Goal: Entertainment & Leisure: Consume media (video, audio)

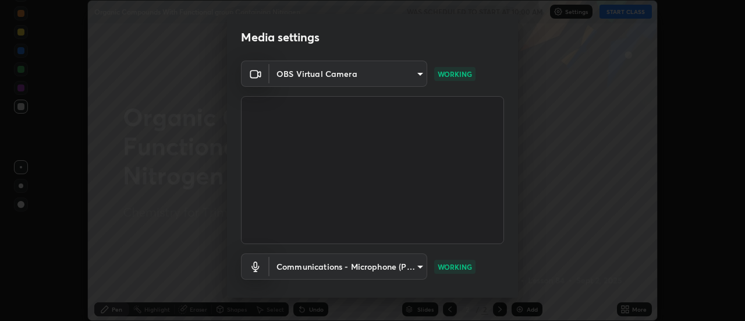
scroll to position [61, 0]
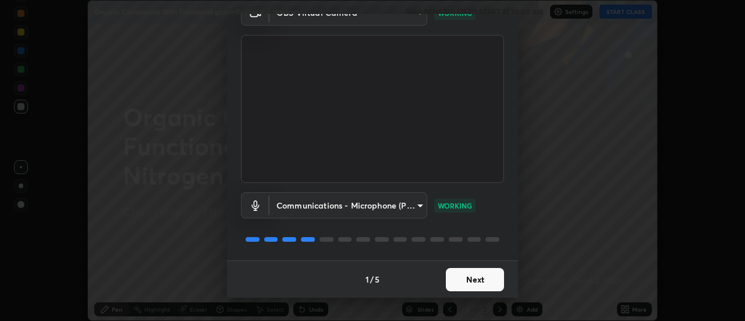
click at [482, 276] on button "Next" at bounding box center [475, 279] width 58 height 23
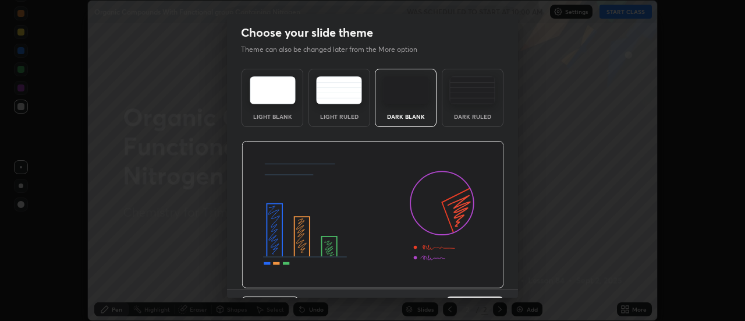
click at [490, 280] on img at bounding box center [373, 215] width 263 height 148
click at [494, 285] on img at bounding box center [373, 215] width 263 height 148
click at [497, 283] on img at bounding box center [373, 215] width 263 height 148
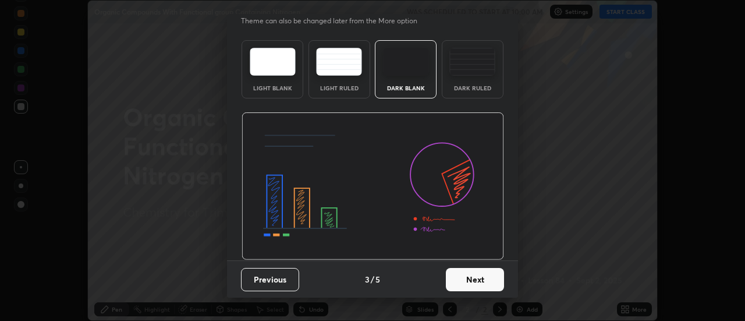
click at [495, 275] on button "Next" at bounding box center [475, 279] width 58 height 23
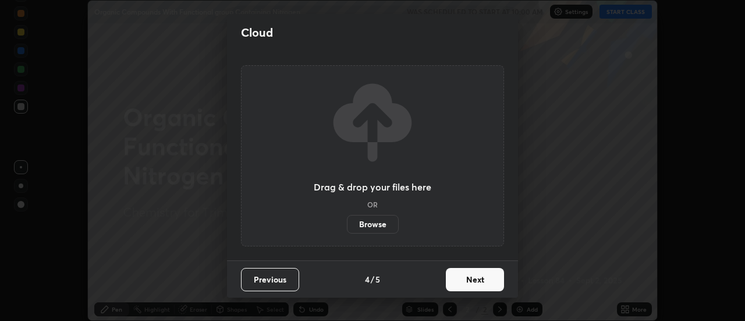
click at [495, 275] on button "Next" at bounding box center [475, 279] width 58 height 23
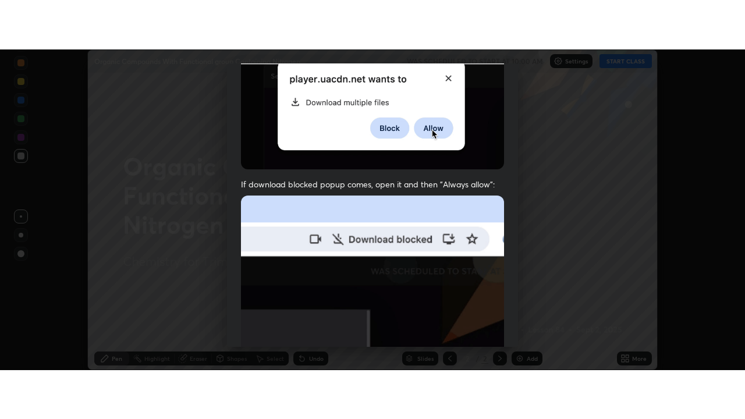
scroll to position [299, 0]
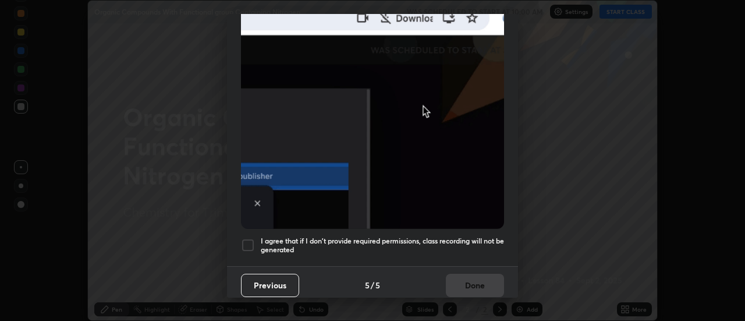
click at [250, 239] on div at bounding box center [248, 245] width 14 height 14
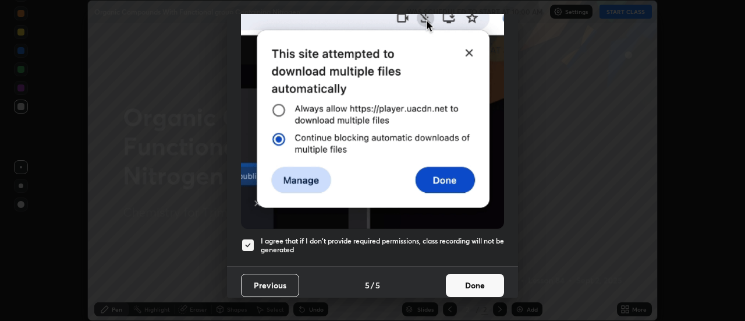
click at [479, 281] on button "Done" at bounding box center [475, 285] width 58 height 23
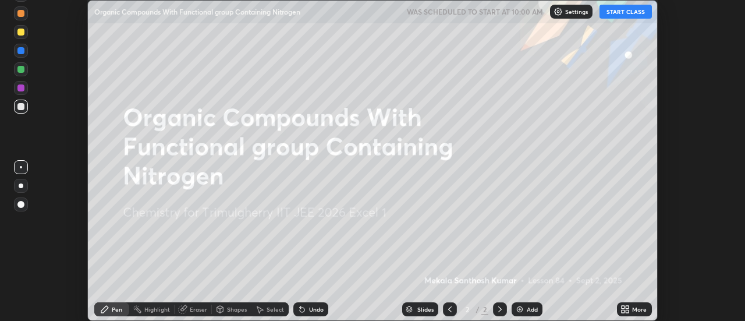
click at [625, 13] on button "START CLASS" at bounding box center [626, 12] width 52 height 14
click at [636, 307] on div "More" at bounding box center [639, 309] width 15 height 6
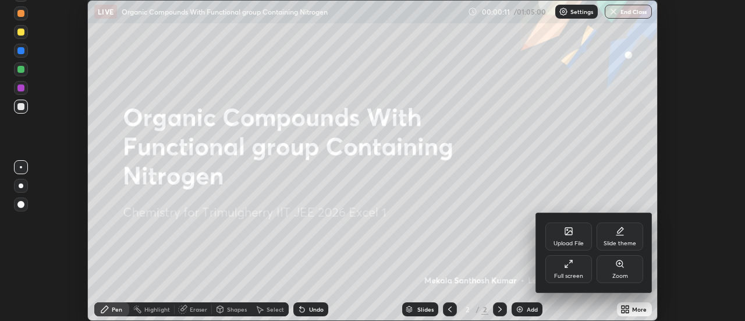
click at [582, 271] on div "Full screen" at bounding box center [568, 269] width 47 height 28
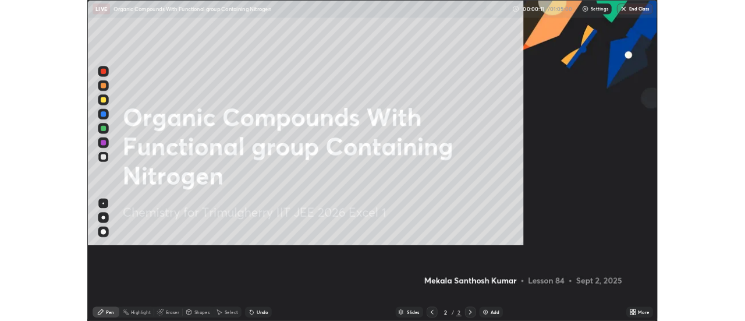
scroll to position [419, 745]
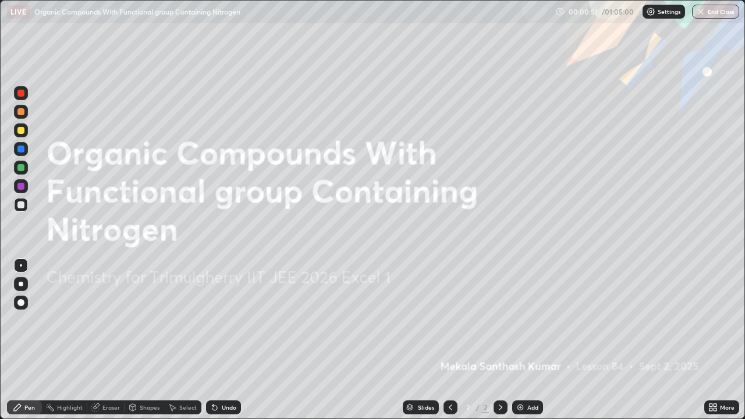
click at [517, 320] on img at bounding box center [520, 407] width 9 height 9
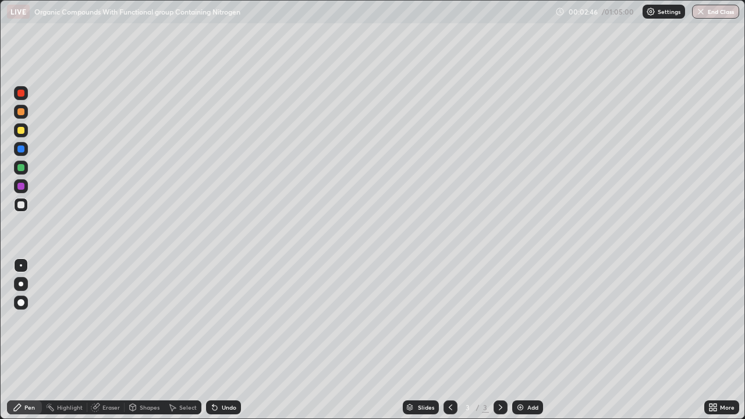
click at [21, 130] on div at bounding box center [20, 130] width 7 height 7
click at [116, 320] on div "Eraser" at bounding box center [110, 408] width 17 height 6
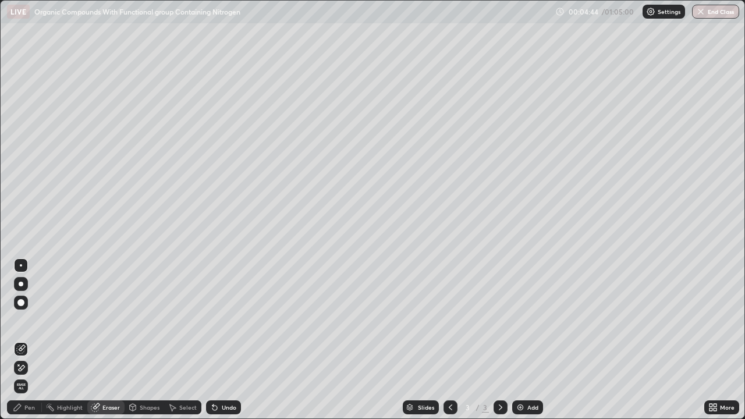
click at [29, 320] on div "Pen" at bounding box center [29, 408] width 10 height 6
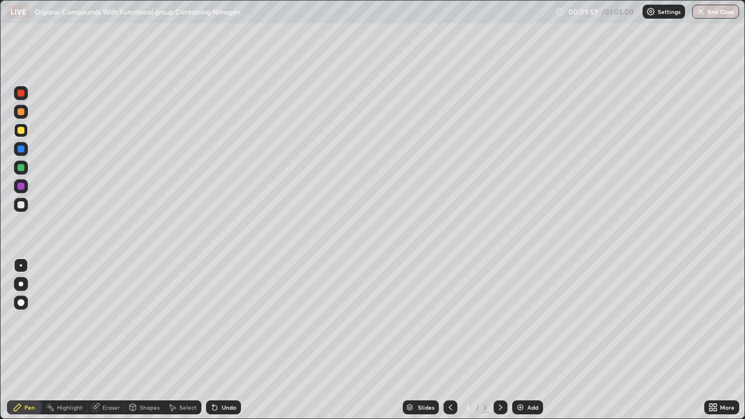
click at [527, 320] on div "Add" at bounding box center [527, 407] width 31 height 14
click at [108, 320] on div "Eraser" at bounding box center [110, 408] width 17 height 6
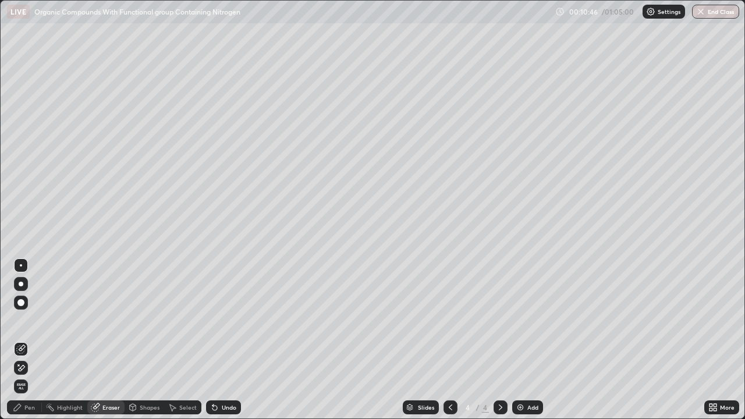
click at [73, 320] on div "Highlight" at bounding box center [70, 408] width 26 height 6
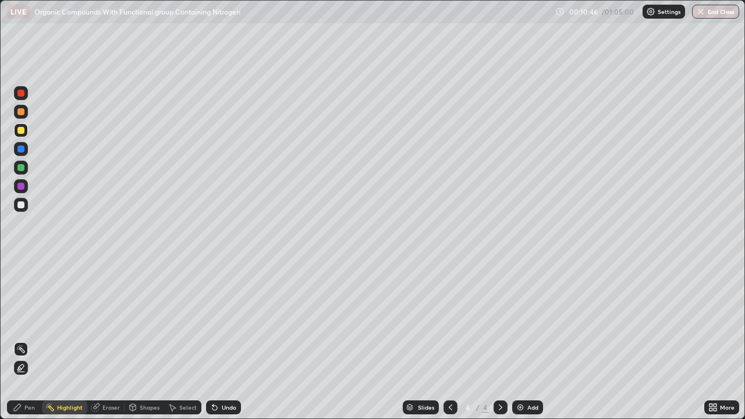
click at [29, 320] on div "Pen" at bounding box center [29, 408] width 10 height 6
click at [25, 190] on div at bounding box center [21, 186] width 14 height 14
click at [520, 320] on div "Add" at bounding box center [527, 407] width 31 height 14
click at [23, 205] on div at bounding box center [20, 204] width 7 height 7
click at [21, 164] on div at bounding box center [20, 167] width 7 height 7
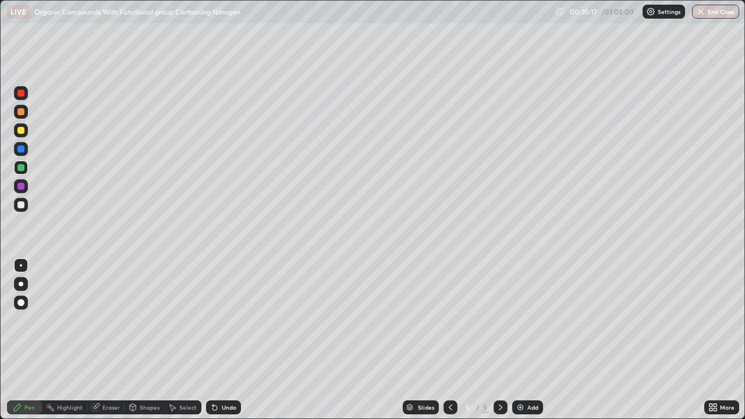
click at [519, 320] on img at bounding box center [520, 407] width 9 height 9
click at [22, 205] on div at bounding box center [20, 204] width 7 height 7
click at [525, 320] on div "Add" at bounding box center [527, 407] width 31 height 14
click at [105, 320] on div "Eraser" at bounding box center [110, 408] width 17 height 6
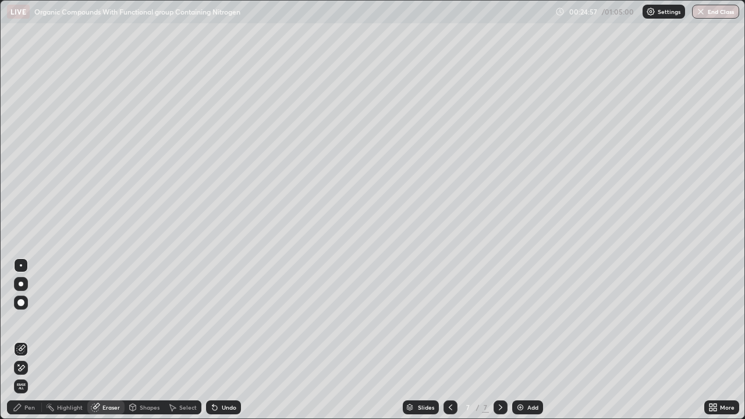
click at [27, 320] on div "Pen" at bounding box center [29, 408] width 10 height 6
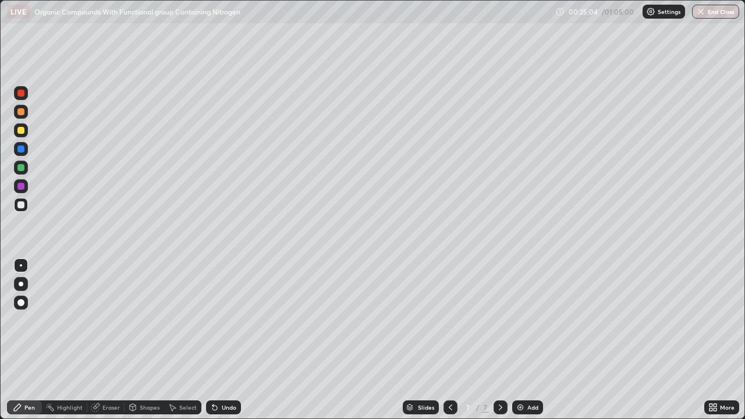
click at [212, 320] on icon at bounding box center [212, 405] width 1 height 1
click at [212, 320] on icon at bounding box center [214, 408] width 5 height 5
click at [213, 320] on icon at bounding box center [214, 407] width 9 height 9
click at [215, 320] on div "Undo" at bounding box center [223, 407] width 35 height 14
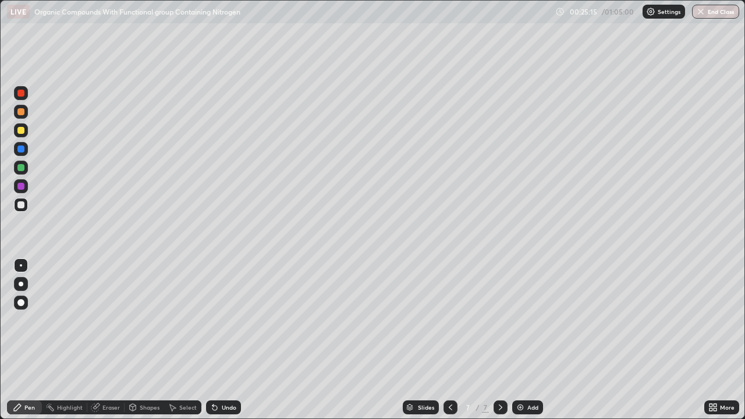
click at [219, 320] on div "Undo" at bounding box center [223, 407] width 35 height 14
click at [22, 114] on div at bounding box center [20, 111] width 7 height 7
click at [116, 320] on div "Eraser" at bounding box center [110, 408] width 17 height 6
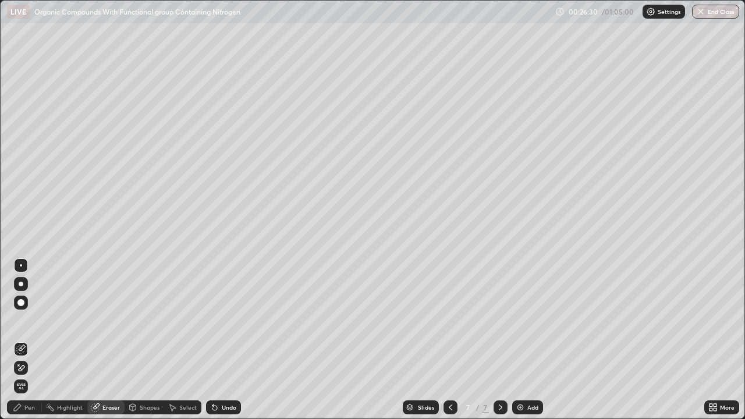
click at [27, 320] on div "Pen" at bounding box center [29, 408] width 10 height 6
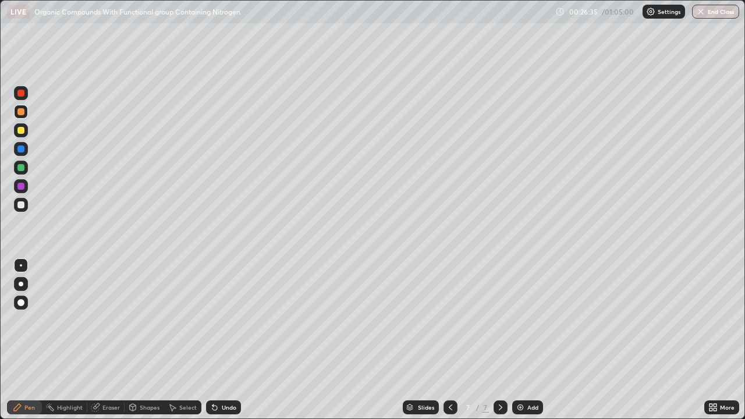
click at [104, 320] on div "Eraser" at bounding box center [110, 408] width 17 height 6
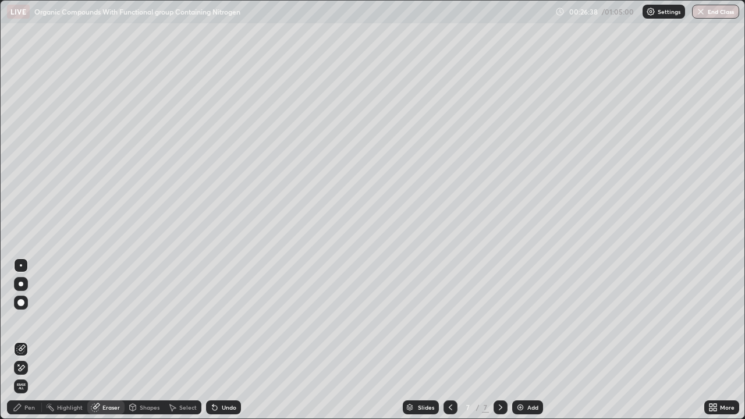
click at [30, 320] on div "Pen" at bounding box center [29, 408] width 10 height 6
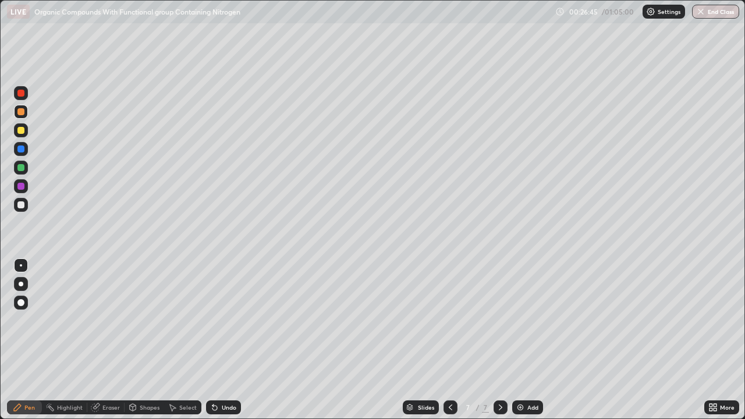
click at [107, 320] on div "Eraser" at bounding box center [105, 407] width 37 height 14
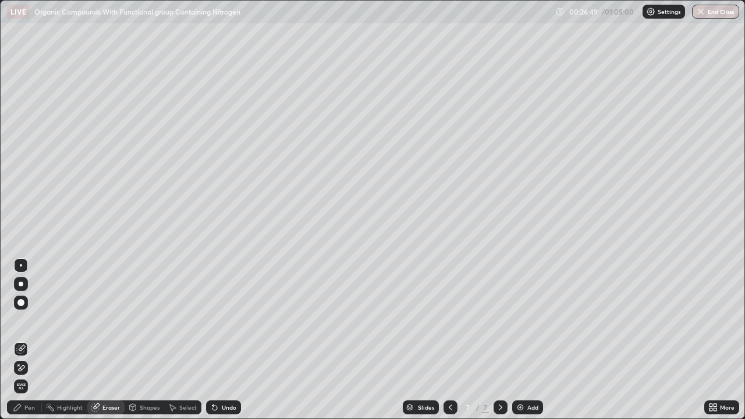
click at [32, 320] on div "Pen" at bounding box center [29, 408] width 10 height 6
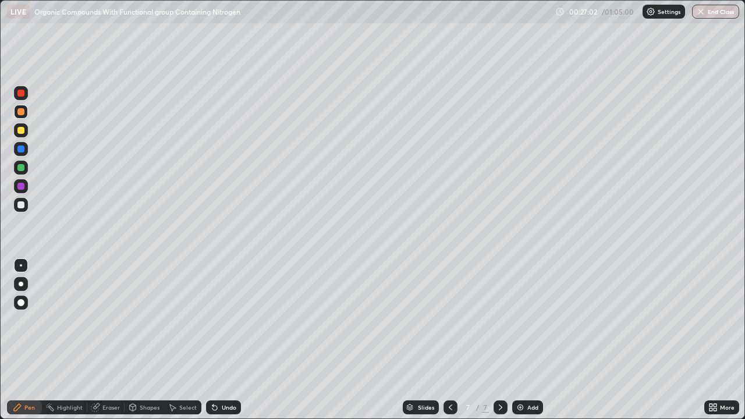
click at [114, 320] on div "Eraser" at bounding box center [110, 408] width 17 height 6
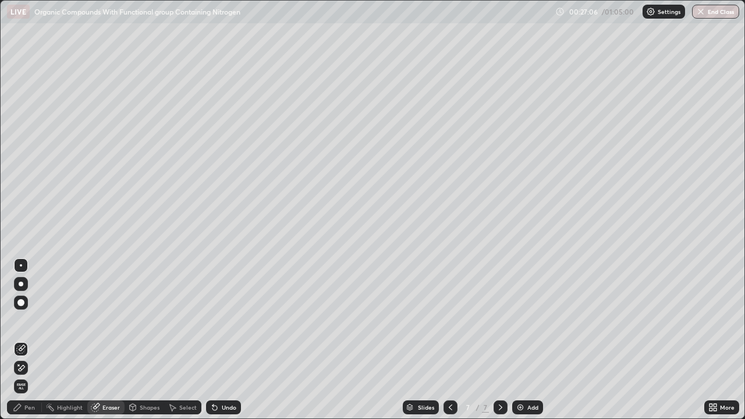
click at [36, 320] on div "Pen" at bounding box center [24, 407] width 35 height 14
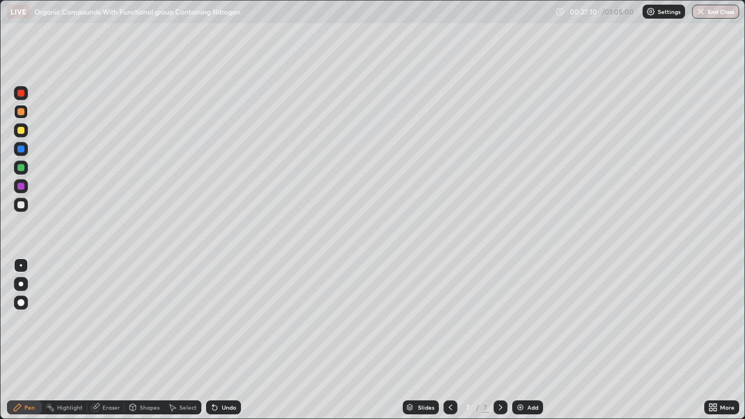
click at [99, 320] on icon at bounding box center [95, 407] width 9 height 9
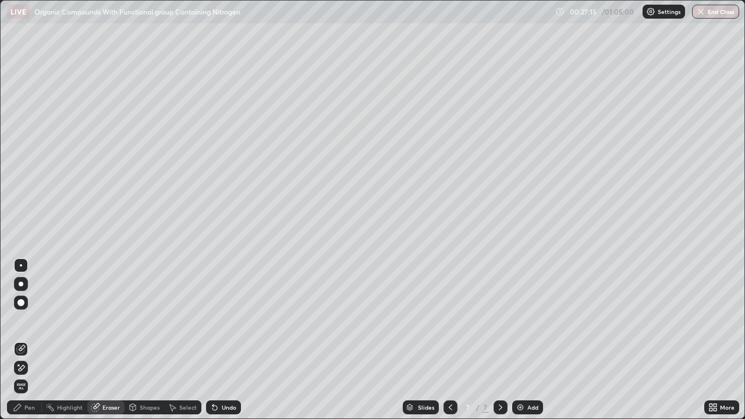
click at [28, 320] on div "Pen" at bounding box center [29, 408] width 10 height 6
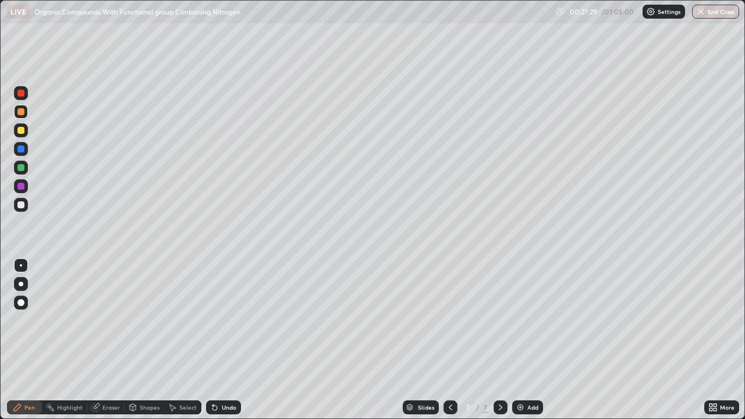
click at [107, 320] on div "Eraser" at bounding box center [110, 408] width 17 height 6
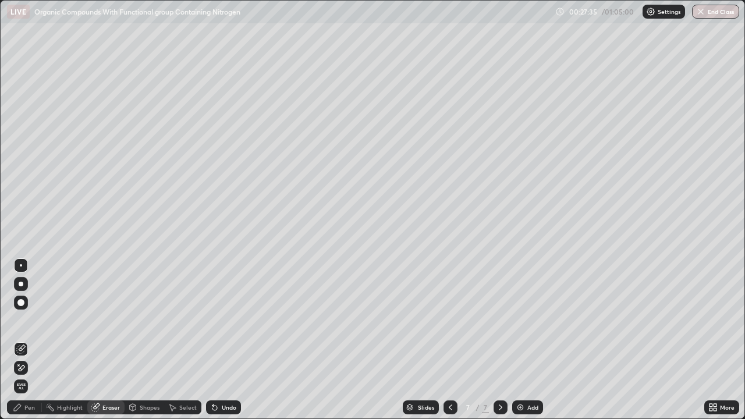
click at [37, 320] on div "Pen" at bounding box center [24, 407] width 35 height 14
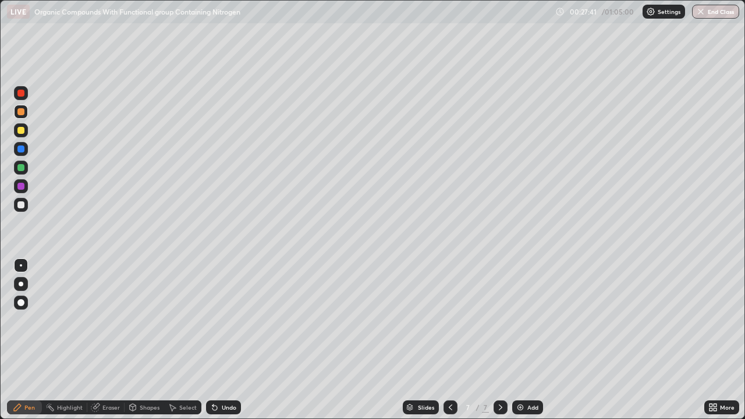
click at [22, 167] on div at bounding box center [20, 167] width 7 height 7
click at [113, 320] on div "Eraser" at bounding box center [110, 408] width 17 height 6
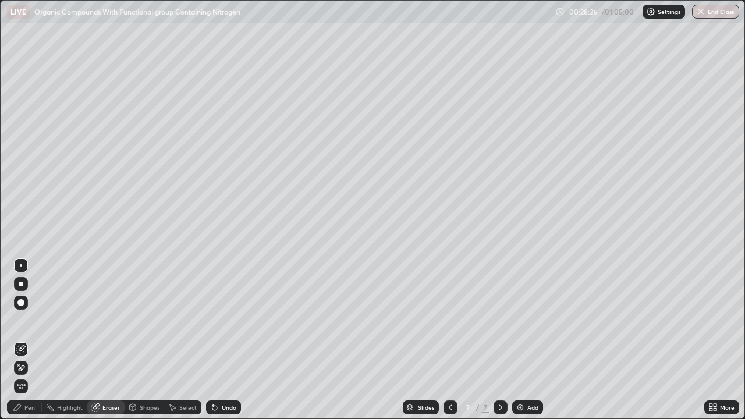
click at [25, 320] on div "Pen" at bounding box center [24, 407] width 35 height 14
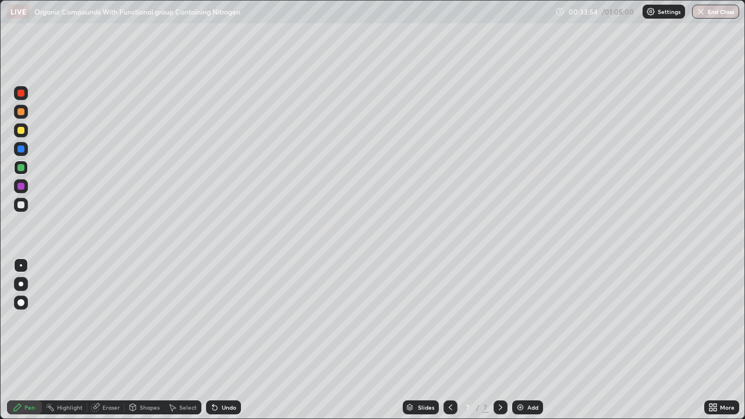
click at [521, 320] on div "Add" at bounding box center [527, 407] width 31 height 14
click at [516, 320] on img at bounding box center [520, 407] width 9 height 9
click at [217, 320] on div "Undo" at bounding box center [223, 407] width 35 height 14
click at [180, 320] on div "Select" at bounding box center [182, 407] width 37 height 14
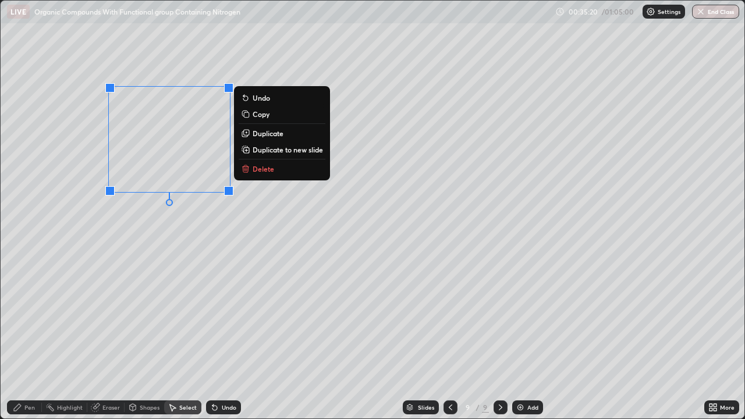
click at [271, 135] on p "Duplicate" at bounding box center [268, 133] width 31 height 9
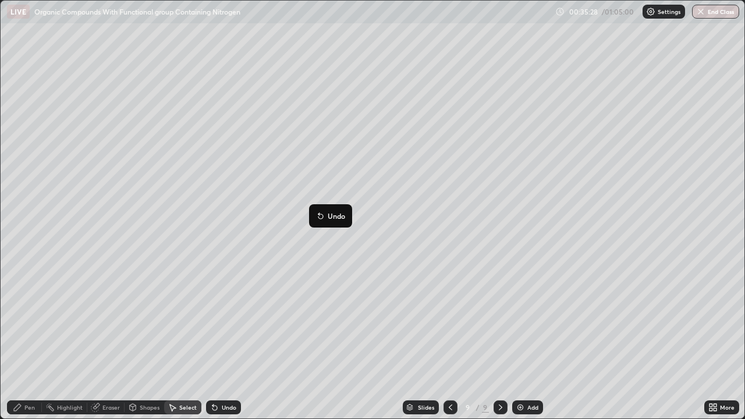
click at [313, 266] on div "0 ° Undo Copy Duplicate Duplicate to new slide Delete" at bounding box center [373, 210] width 744 height 418
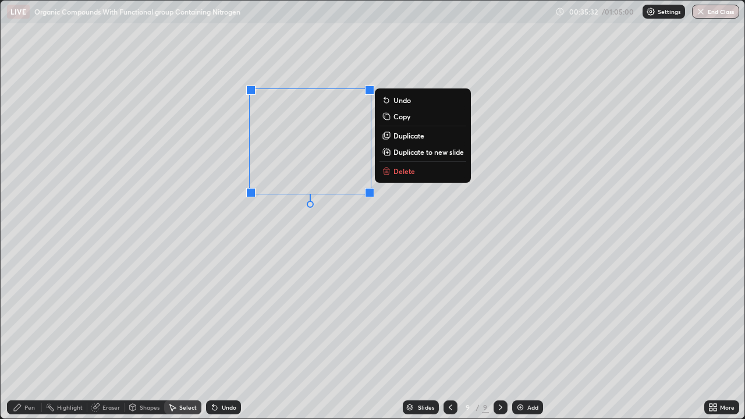
click at [407, 136] on p "Duplicate" at bounding box center [408, 135] width 31 height 9
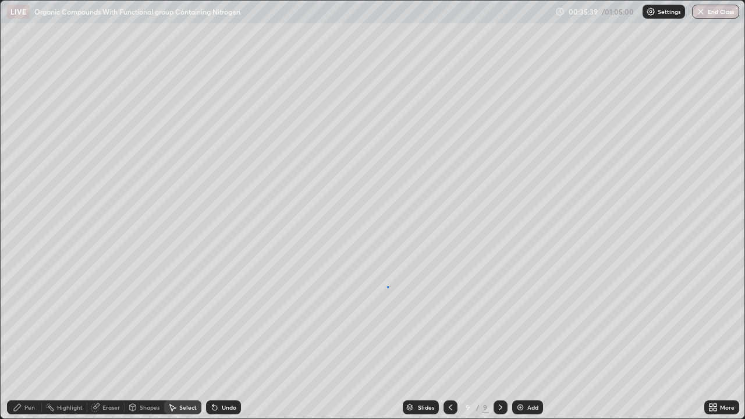
click at [387, 286] on div "0 ° Undo Copy Duplicate Duplicate to new slide Delete" at bounding box center [373, 210] width 744 height 418
click at [109, 320] on div "Eraser" at bounding box center [110, 408] width 17 height 6
click at [30, 320] on div "Pen" at bounding box center [29, 408] width 10 height 6
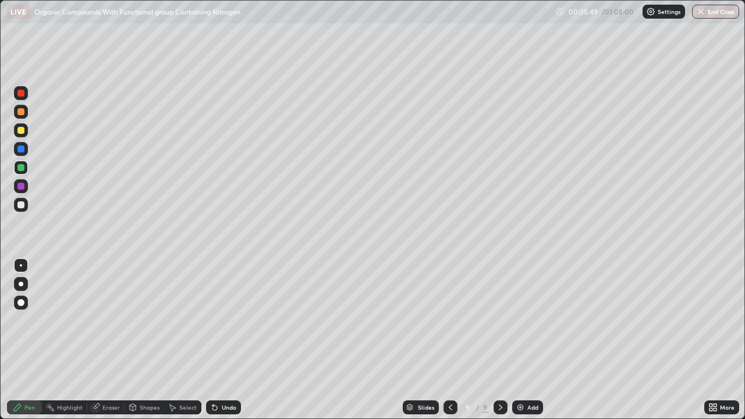
click at [22, 148] on div at bounding box center [20, 149] width 7 height 7
click at [24, 112] on div at bounding box center [20, 111] width 7 height 7
click at [22, 130] on div at bounding box center [20, 130] width 7 height 7
click at [96, 320] on div "Eraser" at bounding box center [105, 407] width 37 height 14
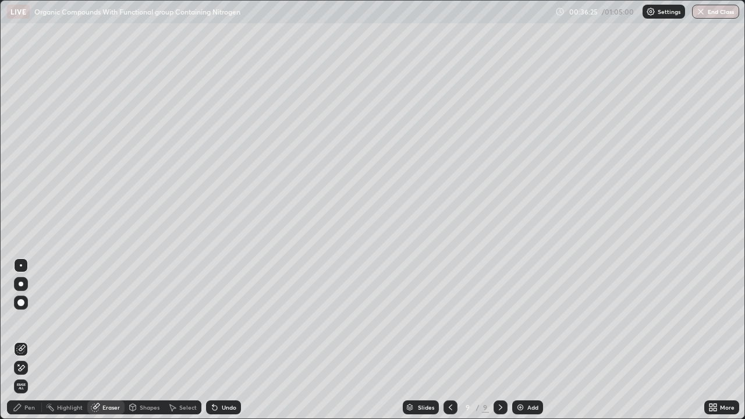
click at [27, 320] on div "Pen" at bounding box center [29, 408] width 10 height 6
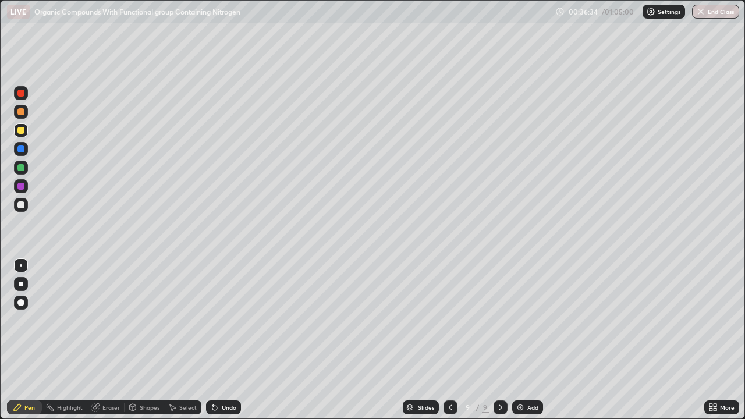
click at [114, 320] on div "Eraser" at bounding box center [110, 408] width 17 height 6
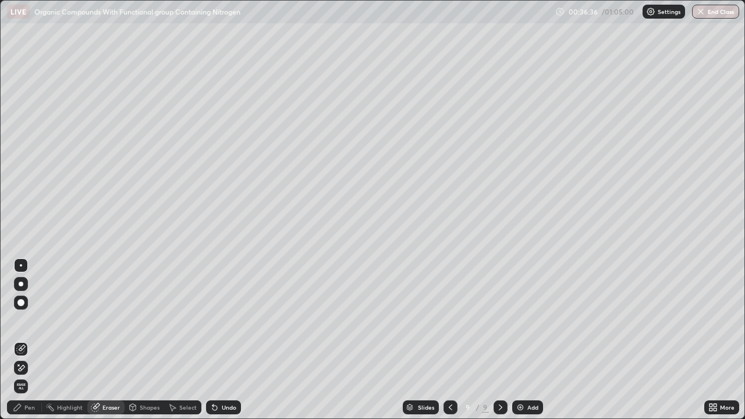
click at [31, 320] on div "Pen" at bounding box center [29, 408] width 10 height 6
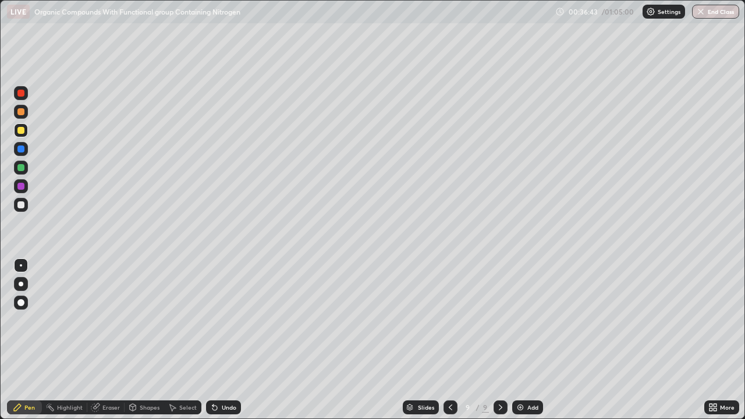
click at [113, 320] on div "Eraser" at bounding box center [110, 408] width 17 height 6
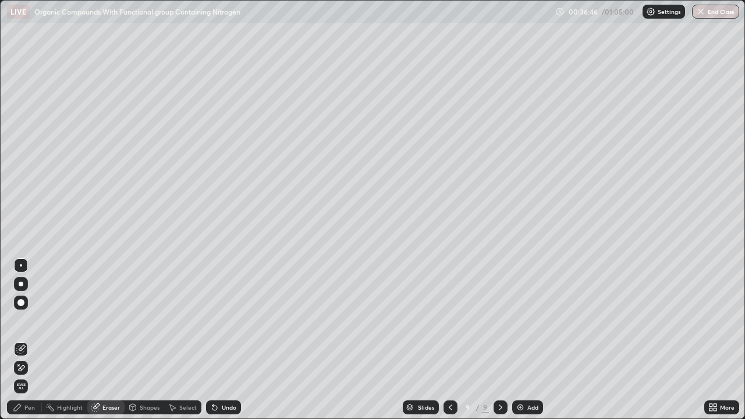
click at [32, 320] on div "Pen" at bounding box center [29, 408] width 10 height 6
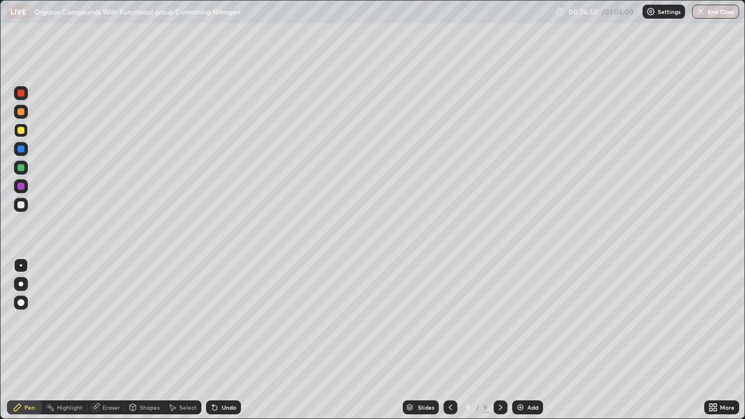
click at [104, 320] on div "Eraser" at bounding box center [110, 408] width 17 height 6
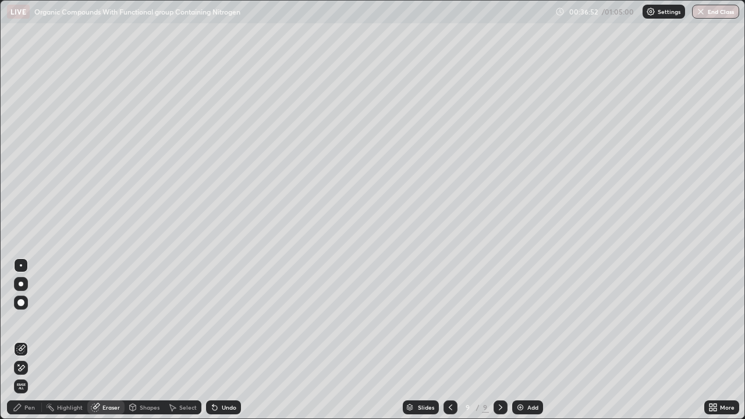
click at [38, 320] on div "Pen" at bounding box center [24, 407] width 35 height 14
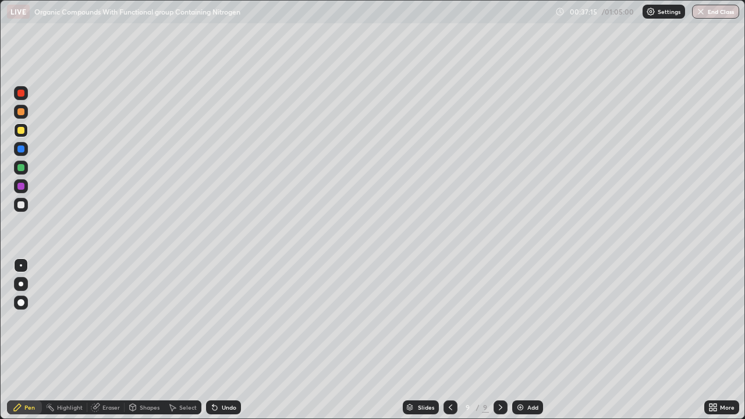
click at [181, 320] on div "Select" at bounding box center [187, 408] width 17 height 6
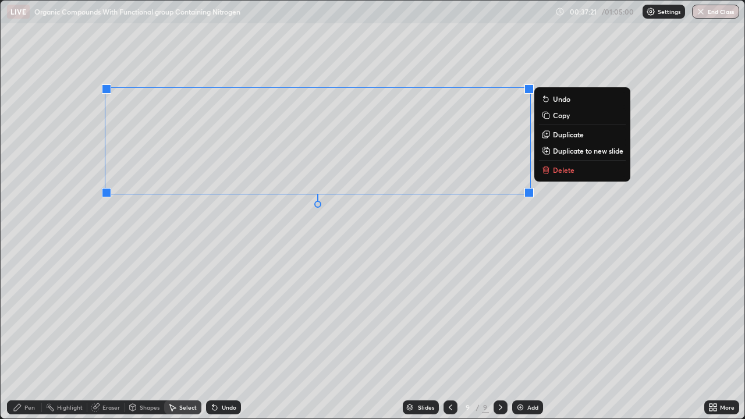
click at [561, 138] on p "Duplicate" at bounding box center [568, 134] width 31 height 9
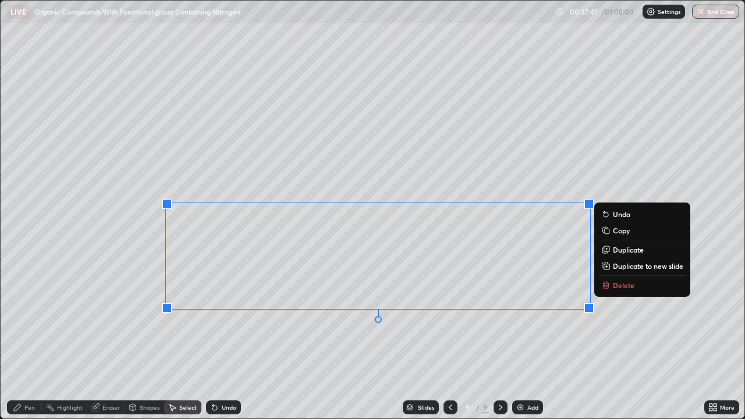
click at [297, 320] on div "0 ° Undo Copy Duplicate Duplicate to new slide Delete" at bounding box center [373, 210] width 744 height 418
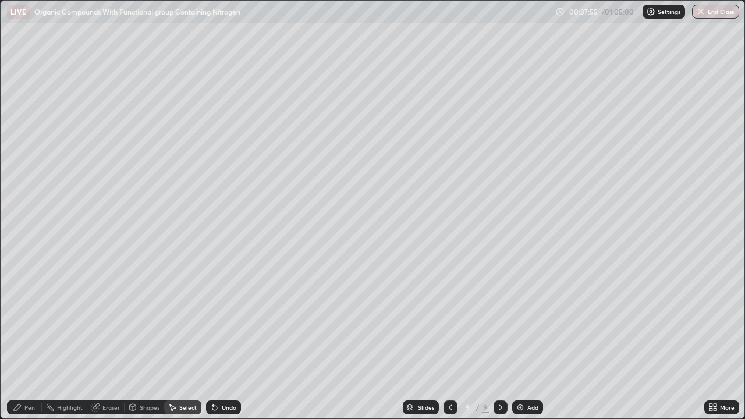
click at [33, 320] on div "Pen" at bounding box center [29, 408] width 10 height 6
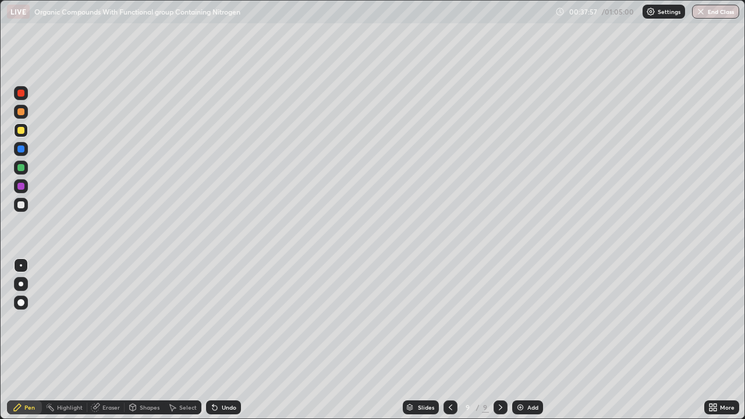
click at [23, 166] on div at bounding box center [20, 167] width 7 height 7
click at [448, 320] on icon at bounding box center [450, 407] width 9 height 9
click at [212, 320] on icon at bounding box center [214, 408] width 5 height 5
click at [212, 320] on icon at bounding box center [212, 405] width 1 height 1
click at [499, 320] on icon at bounding box center [500, 407] width 9 height 9
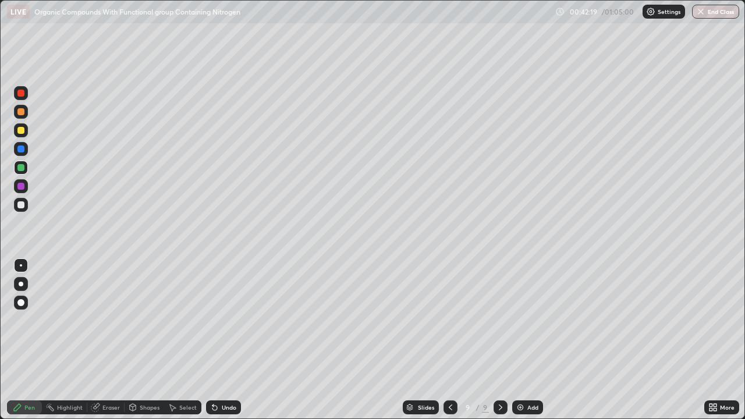
click at [105, 320] on div "Eraser" at bounding box center [110, 408] width 17 height 6
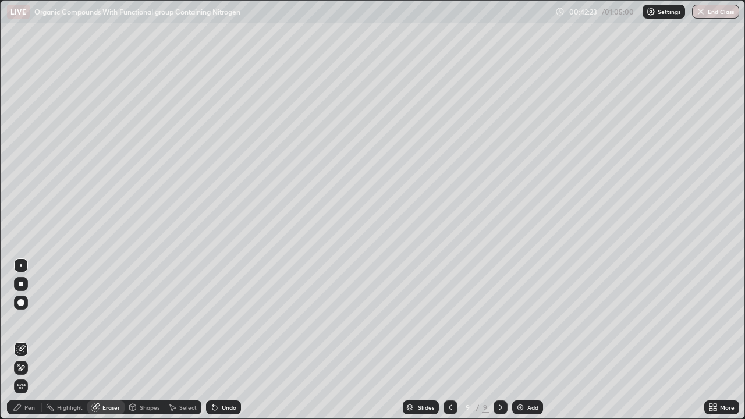
click at [37, 320] on div "Pen" at bounding box center [24, 407] width 35 height 14
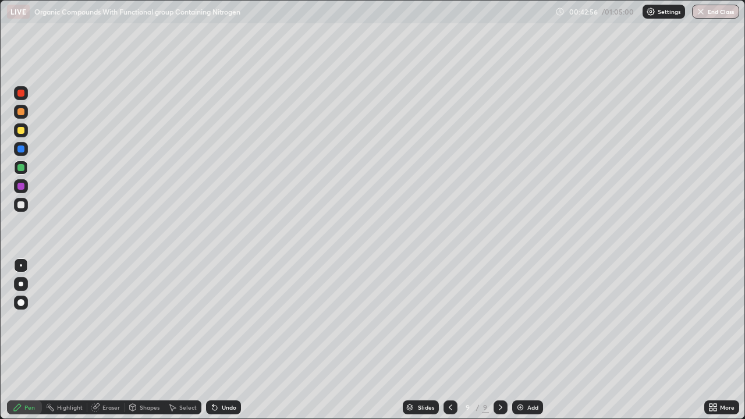
click at [21, 209] on div at bounding box center [21, 205] width 14 height 14
click at [527, 320] on div "Add" at bounding box center [532, 408] width 11 height 6
click at [22, 166] on div at bounding box center [20, 167] width 7 height 7
click at [714, 320] on icon at bounding box center [715, 405] width 3 height 3
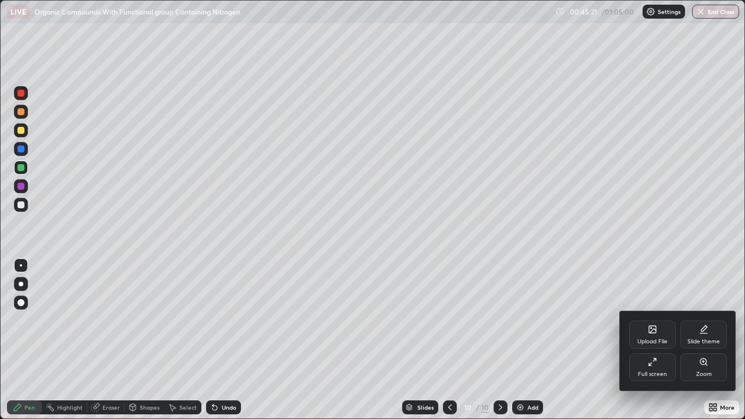
click at [641, 320] on div "Full screen" at bounding box center [652, 367] width 47 height 28
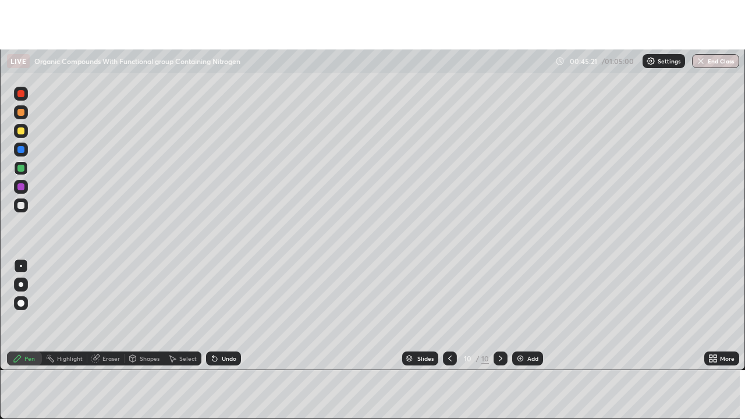
scroll to position [57886, 57462]
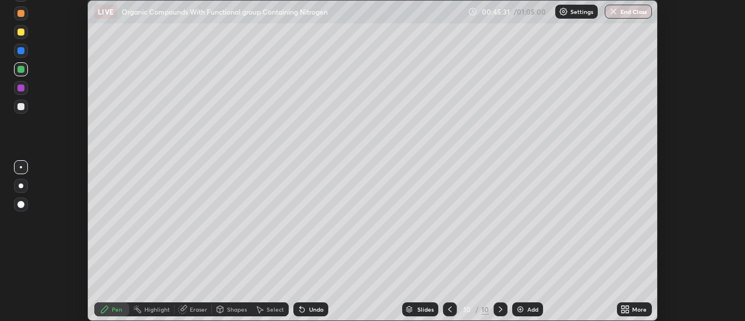
click at [622, 305] on icon at bounding box center [624, 308] width 9 height 9
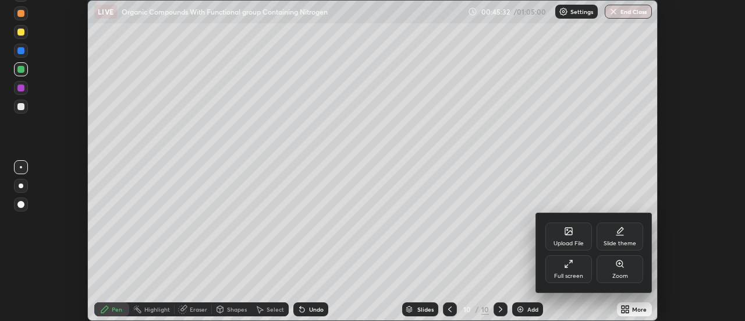
click at [572, 268] on icon at bounding box center [568, 263] width 9 height 9
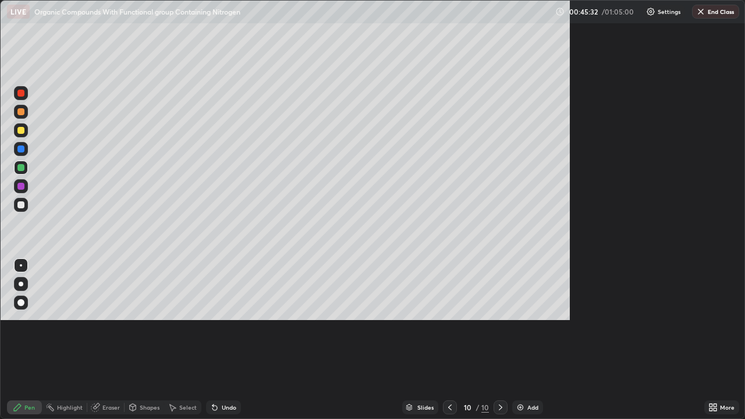
scroll to position [419, 745]
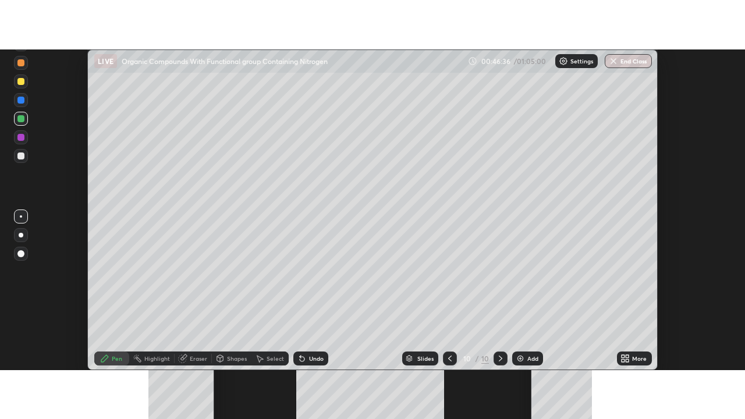
scroll to position [321, 745]
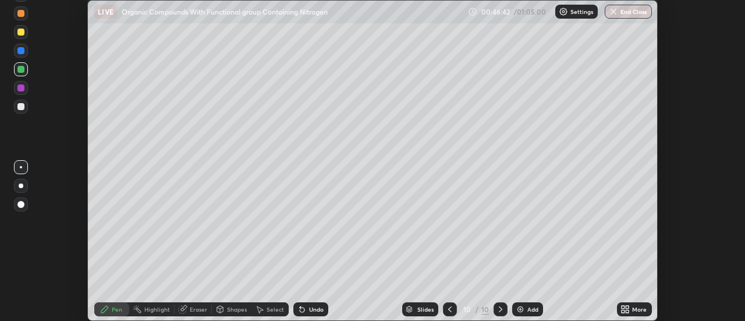
click at [623, 311] on icon at bounding box center [623, 311] width 3 height 3
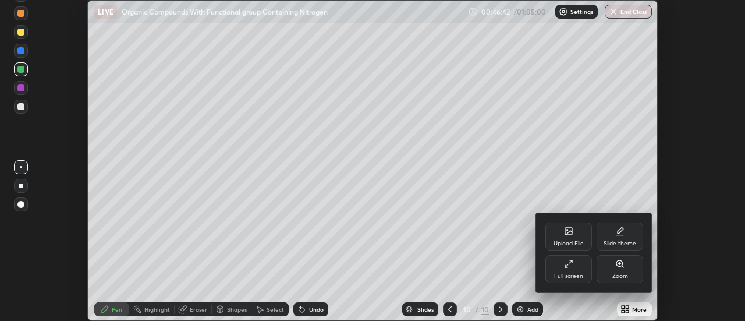
click at [574, 274] on div "Full screen" at bounding box center [568, 276] width 29 height 6
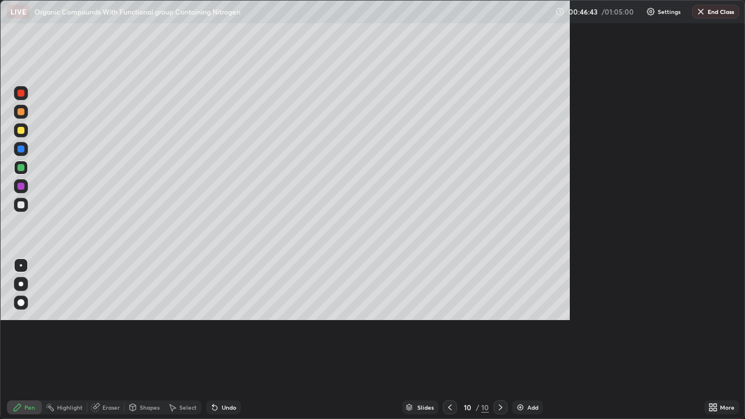
scroll to position [419, 745]
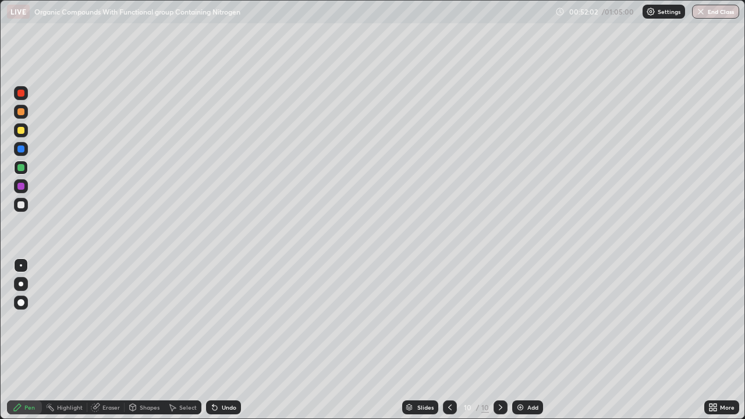
click at [264, 320] on div "Slides 10 / 10 Add" at bounding box center [472, 407] width 463 height 23
click at [22, 205] on div at bounding box center [20, 204] width 7 height 7
click at [718, 12] on button "End Class" at bounding box center [715, 12] width 47 height 14
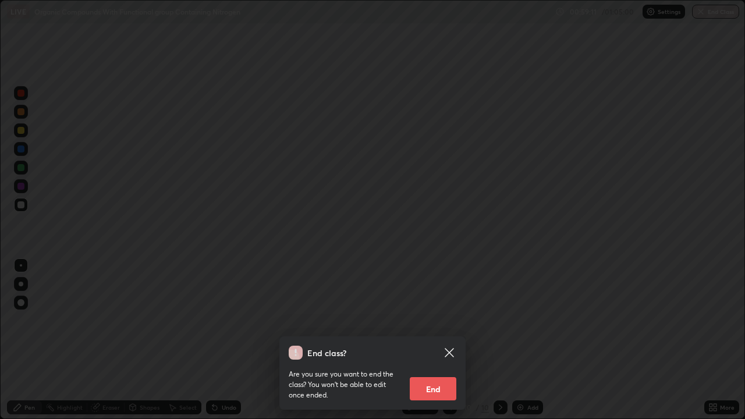
click at [444, 320] on button "End" at bounding box center [433, 388] width 47 height 23
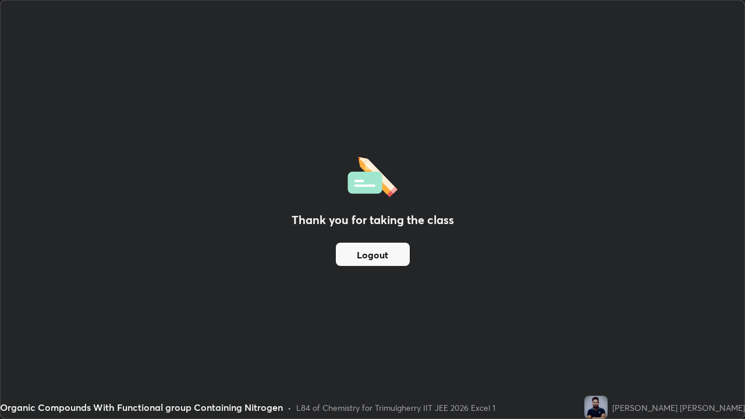
click at [368, 253] on button "Logout" at bounding box center [373, 254] width 74 height 23
